Goal: Find contact information: Find contact information

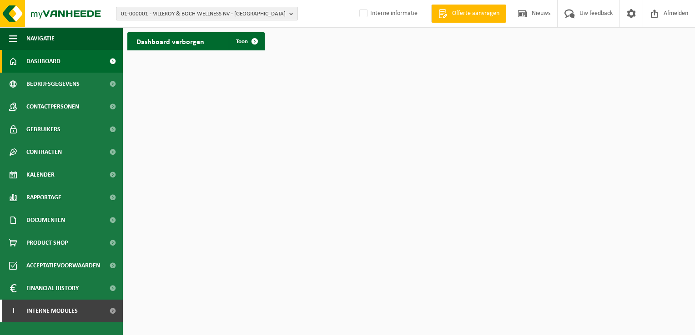
click at [289, 12] on b "button" at bounding box center [293, 13] width 8 height 13
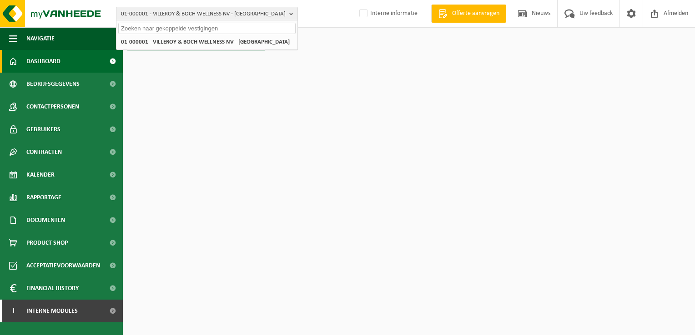
click at [170, 25] on input "text" at bounding box center [206, 28] width 177 height 11
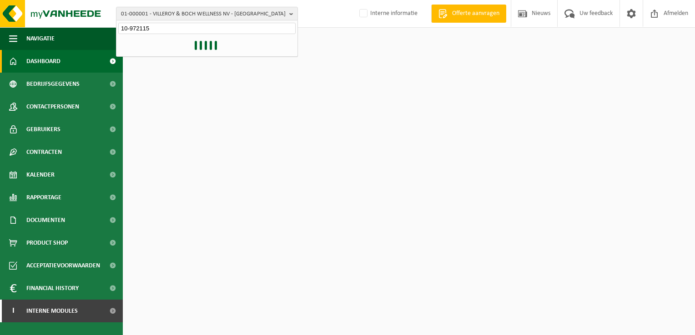
type input "10-972115"
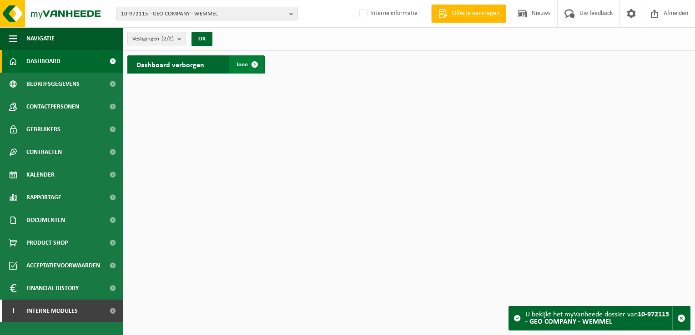
click at [255, 69] on span at bounding box center [254, 64] width 18 height 18
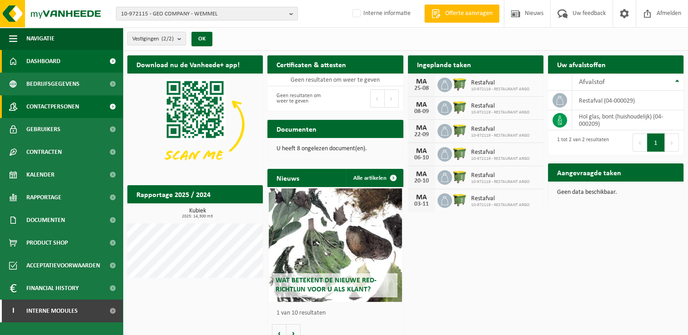
click at [55, 105] on span "Contactpersonen" at bounding box center [52, 106] width 53 height 23
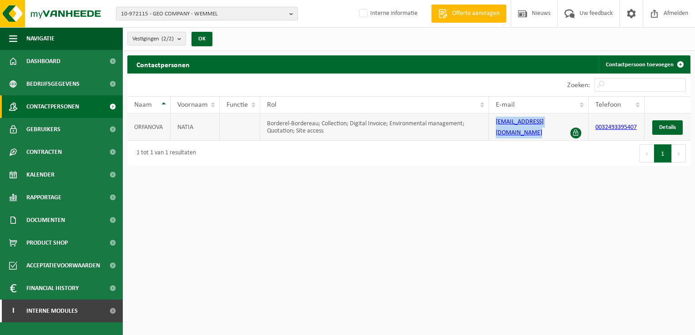
drag, startPoint x: 492, startPoint y: 125, endPoint x: 571, endPoint y: 124, distance: 79.1
click at [571, 124] on td "natiaorfanova14@gmail.com" at bounding box center [539, 127] width 100 height 27
copy link "natiaorfanova14@gmail.com"
